Goal: Task Accomplishment & Management: Manage account settings

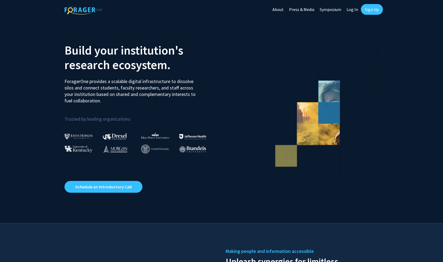
click at [353, 9] on link "Log In" at bounding box center [352, 9] width 17 height 19
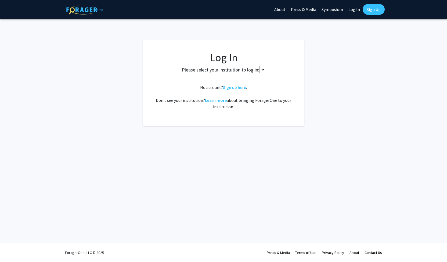
select select
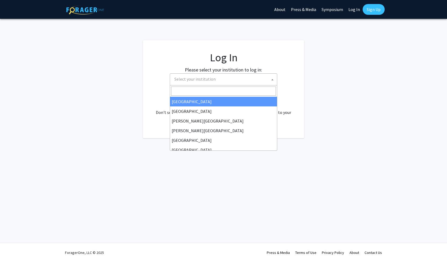
click at [184, 78] on span "Select your institution" at bounding box center [194, 78] width 41 height 5
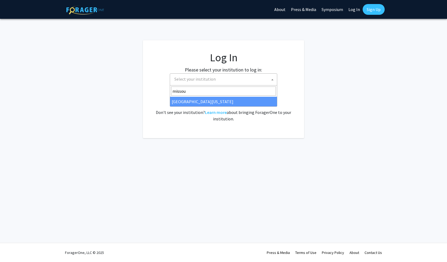
type input "missou"
select select "33"
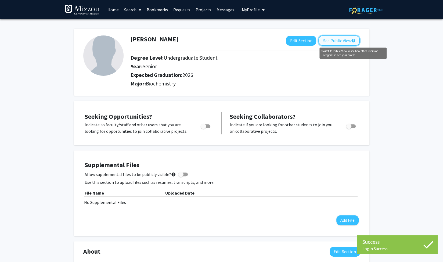
click at [352, 42] on mat-icon "help" at bounding box center [353, 40] width 4 height 6
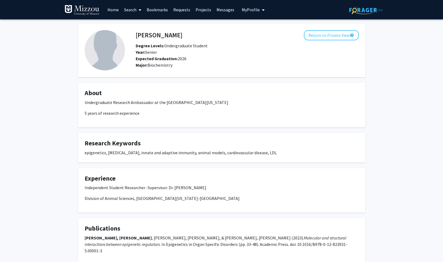
click at [130, 8] on link "Search" at bounding box center [132, 9] width 23 height 19
click at [144, 26] on span "Faculty/Staff" at bounding box center [141, 24] width 40 height 11
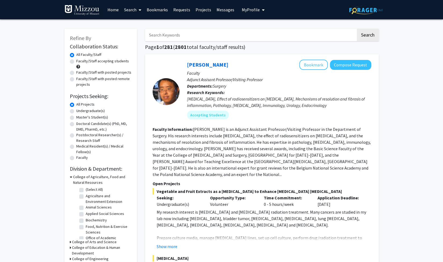
click at [178, 37] on input "Search Keywords" at bounding box center [250, 35] width 211 height 12
type input "jonathan green"
click at [357, 29] on button "Search" at bounding box center [368, 35] width 22 height 12
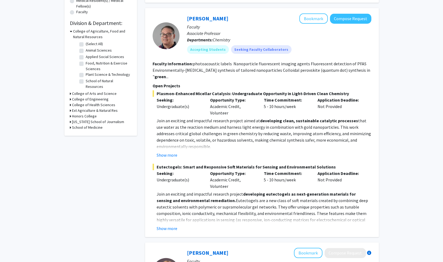
scroll to position [145, 0]
click at [200, 20] on link "Gary Baker" at bounding box center [207, 19] width 41 height 7
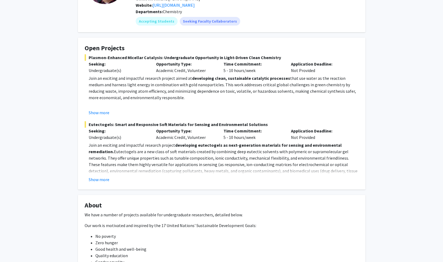
scroll to position [67, 0]
click at [97, 182] on button "Show more" at bounding box center [99, 179] width 21 height 6
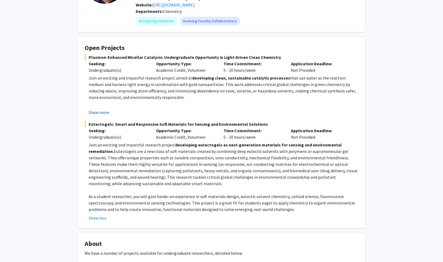
click at [103, 114] on button "Show more" at bounding box center [99, 112] width 21 height 6
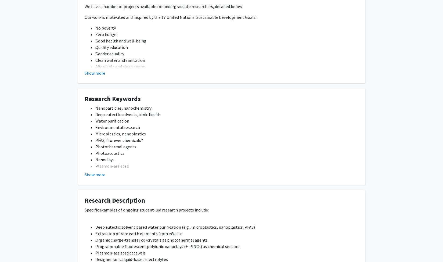
scroll to position [367, 0]
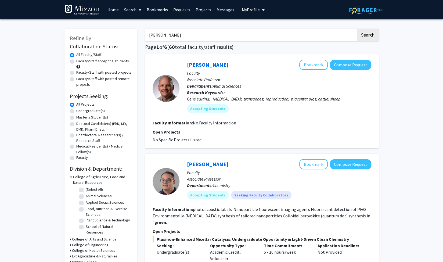
click at [180, 35] on input "jonathan green" at bounding box center [250, 35] width 211 height 12
type input "j"
type input "zachary berndsen"
click at [357, 29] on button "Search" at bounding box center [368, 35] width 22 height 12
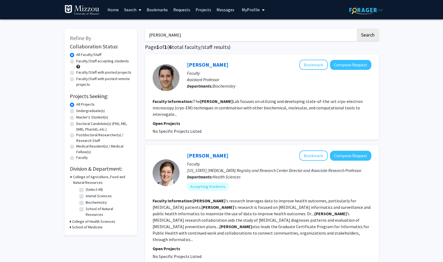
click at [256, 9] on span "My Profile" at bounding box center [251, 9] width 18 height 5
click at [264, 31] on span "View Profile" at bounding box center [275, 31] width 33 height 6
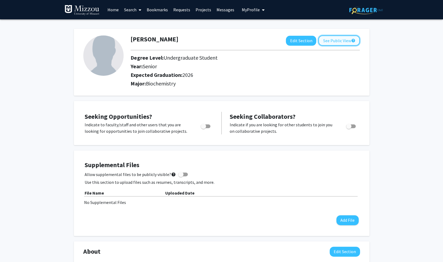
click at [331, 42] on button "See Public View help" at bounding box center [338, 40] width 41 height 10
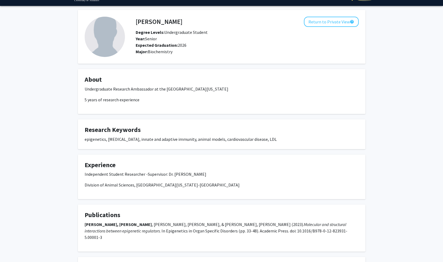
scroll to position [14, 0]
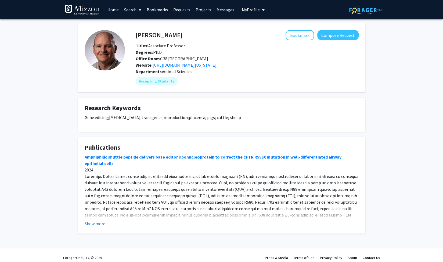
click at [98, 219] on fg-read-more "Amphiphilic shuttle peptide delivers base editor ribonucleoprotein to correct t…" at bounding box center [222, 190] width 274 height 73
click at [89, 227] on button "Show more" at bounding box center [95, 223] width 21 height 6
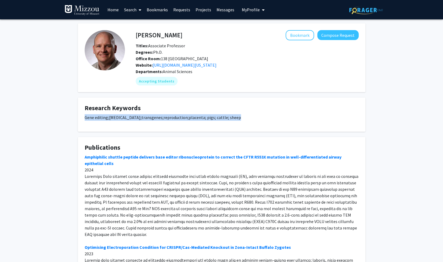
drag, startPoint x: 247, startPoint y: 120, endPoint x: 74, endPoint y: 122, distance: 172.8
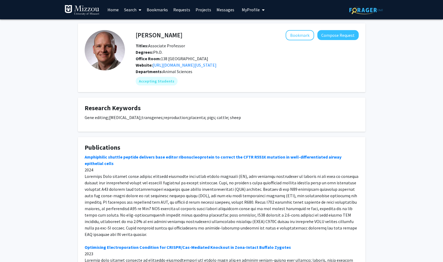
click at [247, 9] on span "My Profile" at bounding box center [251, 9] width 18 height 5
click at [259, 29] on span "View Profile" at bounding box center [275, 31] width 33 height 6
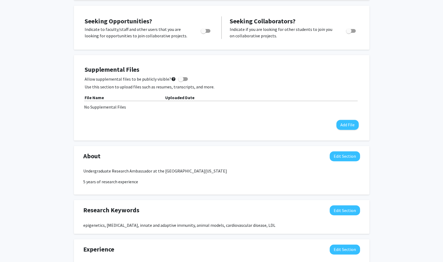
scroll to position [96, 0]
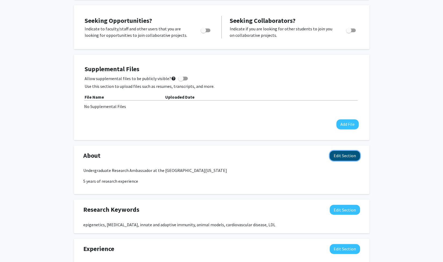
click at [338, 159] on button "Edit Section" at bounding box center [345, 156] width 30 height 10
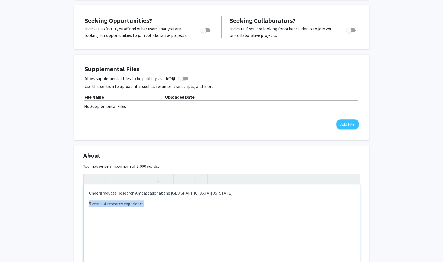
drag, startPoint x: 162, startPoint y: 203, endPoint x: 58, endPoint y: 206, distance: 104.1
click at [58, 206] on div "Anvitha Boosani Edit Section See Public View help Degree Level: Undergraduate S…" at bounding box center [221, 259] width 443 height 672
type textarea "<p>Undergraduate Research Ambassador at the University of Missouri-Columbia</p>"
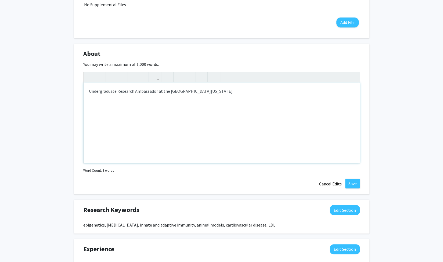
scroll to position [198, 0]
click at [350, 184] on button "Save" at bounding box center [352, 183] width 15 height 10
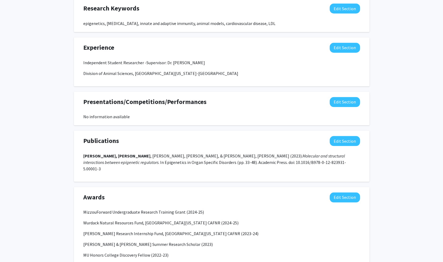
scroll to position [286, 0]
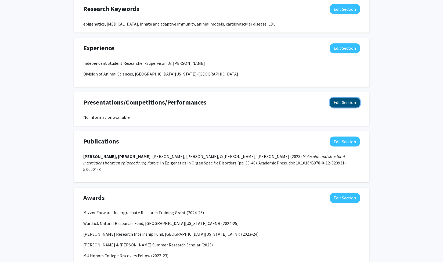
click at [338, 99] on button "Edit Section" at bounding box center [345, 103] width 30 height 10
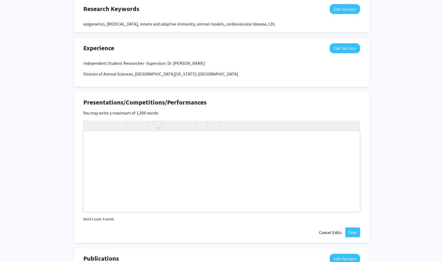
click at [141, 141] on div "Note to users with screen readers: Please deactivate our accessibility plugin f…" at bounding box center [222, 171] width 276 height 81
type textarea "<p>Top Undergraduate Award at MU Cardiovascular Day 2023</p><p>1st Place Underg…"
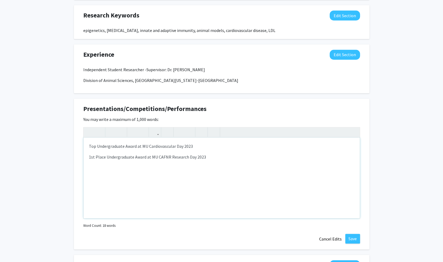
scroll to position [280, 0]
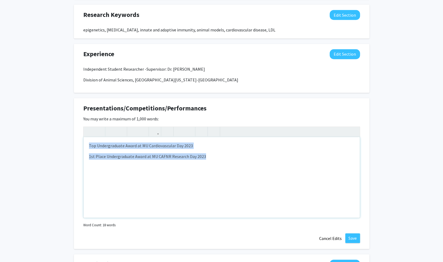
drag, startPoint x: 250, startPoint y: 185, endPoint x: 23, endPoint y: 144, distance: 231.0
click at [23, 144] on div "Anvitha Boosani Edit Section See Public View help Degree Level: Undergraduate S…" at bounding box center [221, 77] width 443 height 676
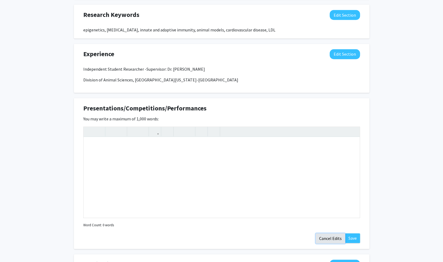
click at [332, 237] on button "Cancel Edits" at bounding box center [331, 238] width 30 height 10
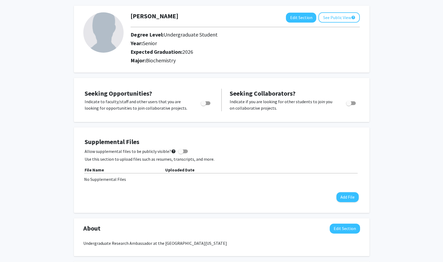
scroll to position [0, 0]
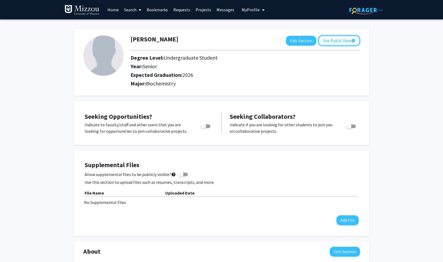
click at [343, 41] on button "See Public View help" at bounding box center [338, 40] width 41 height 10
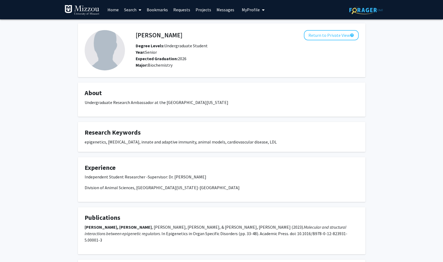
click at [235, 143] on div "epigenetics, atherosclerosis, innate and adaptive immunity, animal models, card…" at bounding box center [222, 142] width 274 height 6
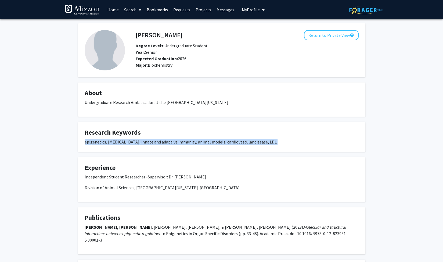
click at [235, 143] on div "epigenetics, atherosclerosis, innate and adaptive immunity, animal models, card…" at bounding box center [222, 142] width 274 height 6
click at [52, 169] on div "Anvitha Boosani Return to Private View help Degree Levels: Undergraduate Studen…" at bounding box center [221, 189] width 443 height 341
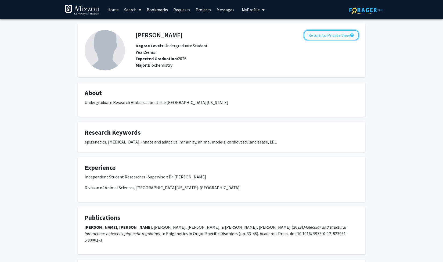
click at [332, 31] on button "Return to Private View help" at bounding box center [331, 35] width 55 height 10
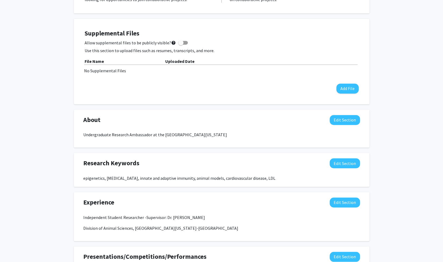
scroll to position [132, 0]
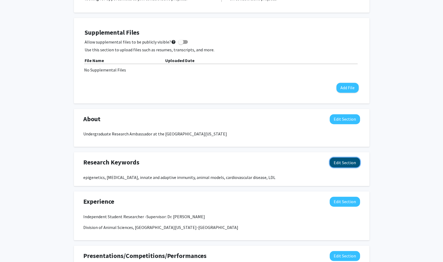
click at [354, 163] on button "Edit Section" at bounding box center [345, 162] width 30 height 10
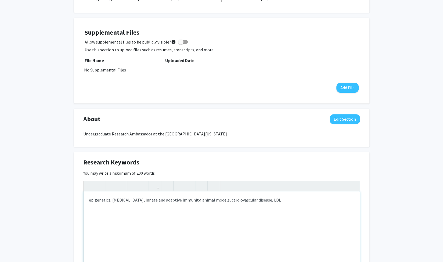
click at [141, 201] on div "epigenetics, atherosclerosis, innate and adaptive immunity, animal models, card…" at bounding box center [222, 231] width 276 height 81
click at [248, 199] on div "epigenetics, atherosclerosis, animal models, innate and adaptive immunity, anim…" at bounding box center [222, 231] width 276 height 81
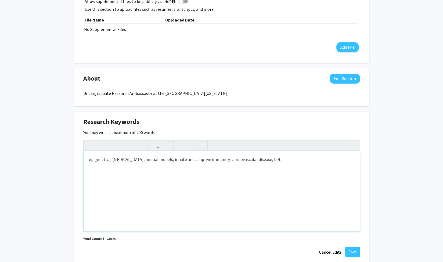
scroll to position [173, 0]
click at [270, 158] on div "epigenetics, atherosclerosis, animal models, innate and adaptive immunity, card…" at bounding box center [222, 190] width 276 height 81
type textarea "epigenetics, [MEDICAL_DATA], animal models, innate and adaptive immunity, cardi…"
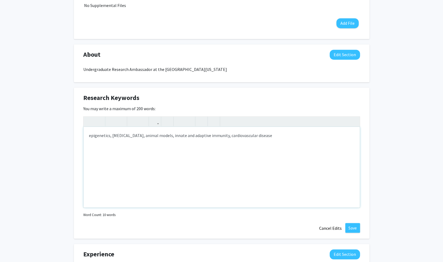
scroll to position [198, 0]
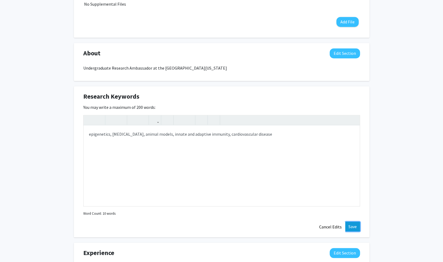
click at [346, 226] on button "Save" at bounding box center [352, 227] width 15 height 10
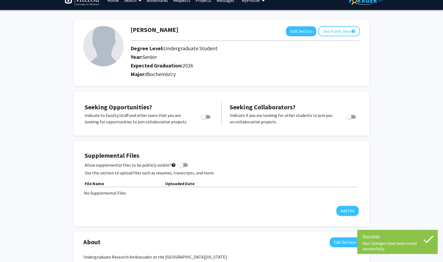
scroll to position [0, 0]
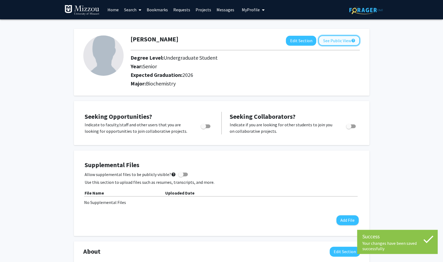
click at [328, 42] on button "See Public View help" at bounding box center [338, 40] width 41 height 10
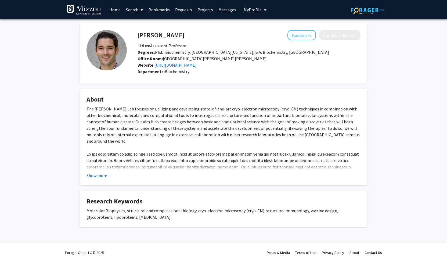
click at [98, 177] on button "Show more" at bounding box center [97, 175] width 21 height 6
